Goal: Find specific page/section: Find specific page/section

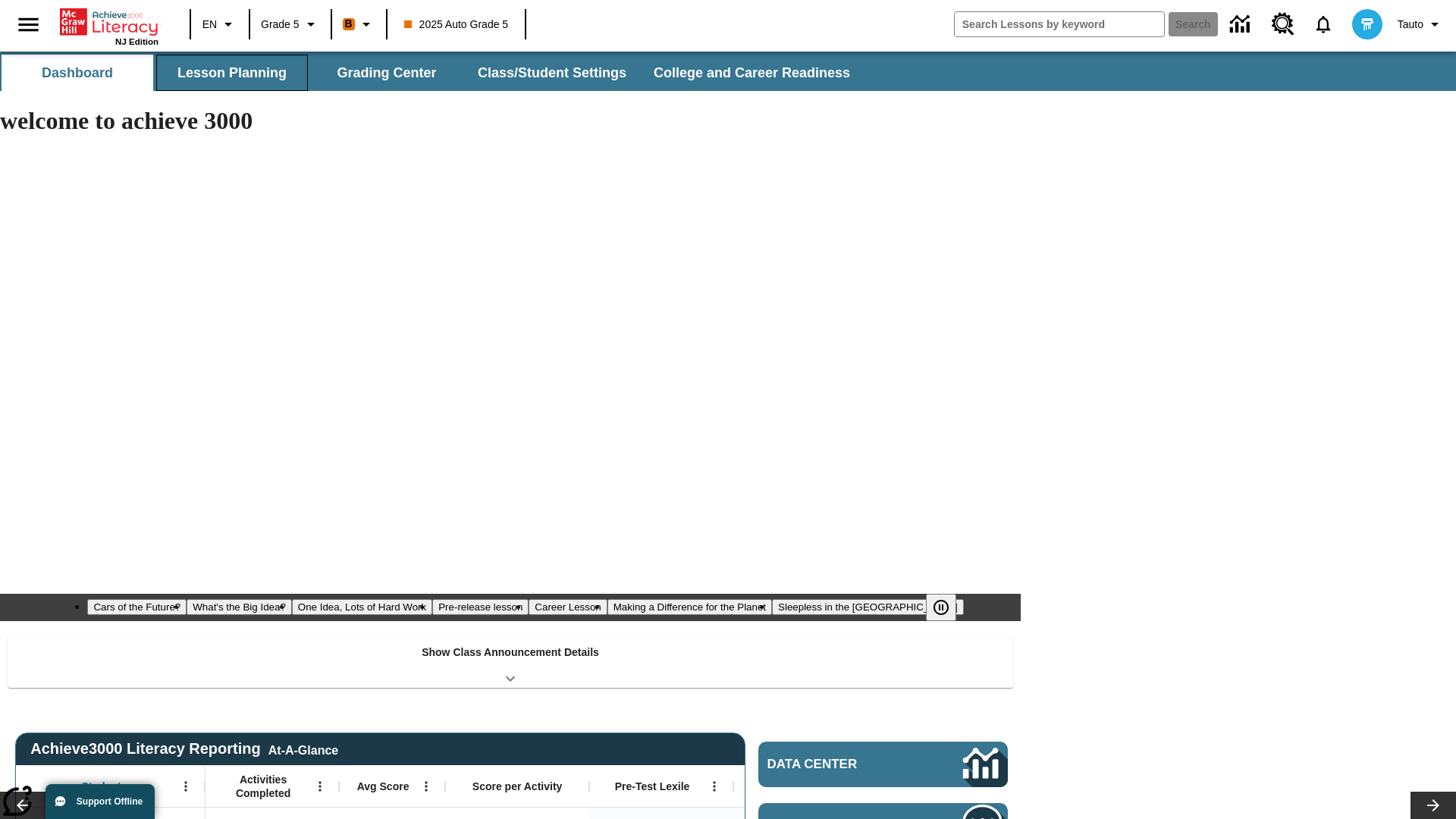
click at [232, 73] on button "Lesson Planning" at bounding box center [232, 72] width 151 height 36
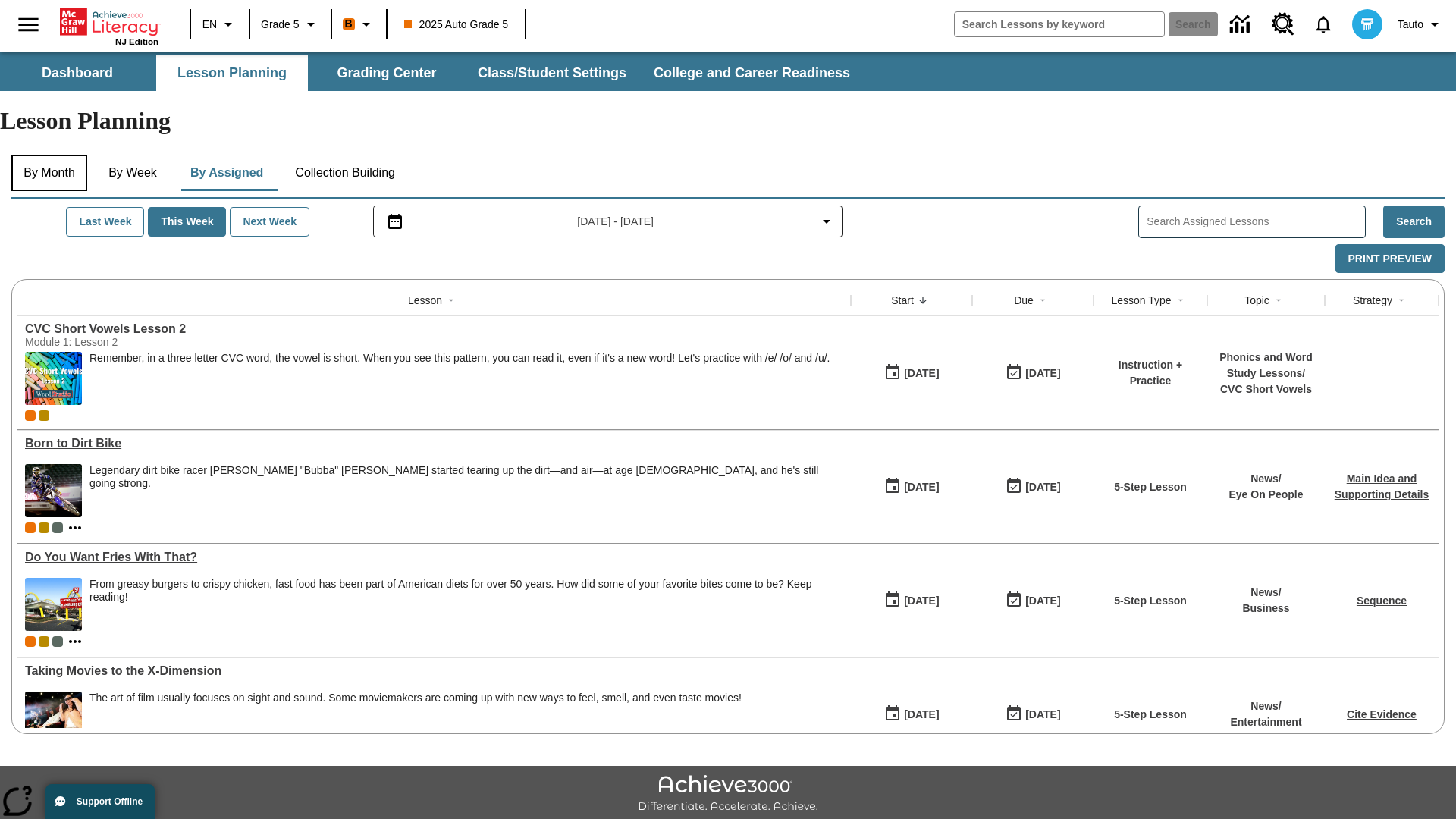
click at [51, 155] on button "By Month" at bounding box center [49, 172] width 76 height 36
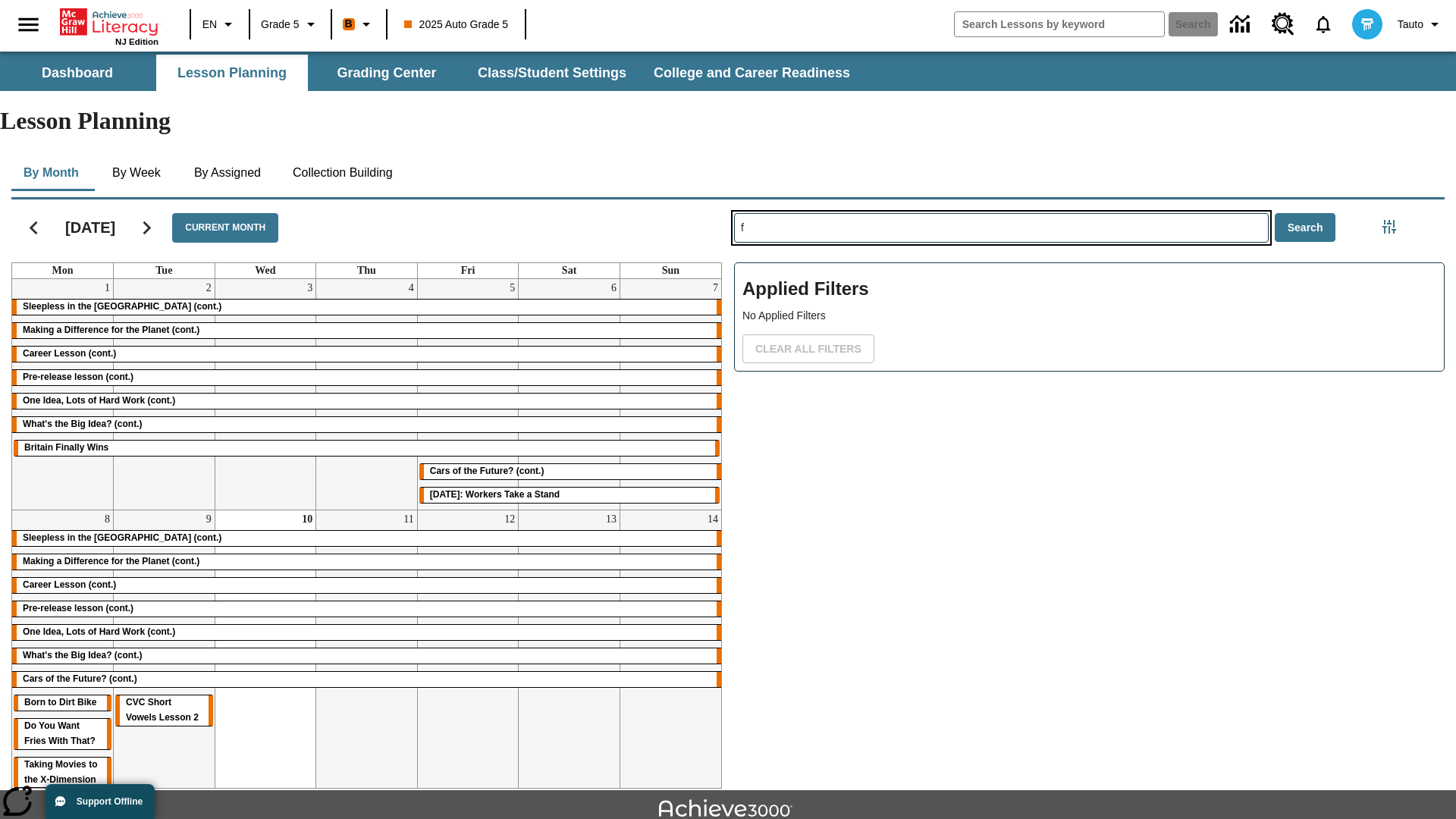
type input "f"
